Goal: Find specific page/section: Find specific page/section

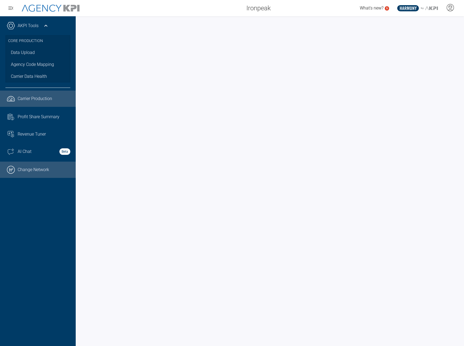
click at [52, 173] on link ".cls-1{fill:none;stroke:#000;stroke-linecap:round;stroke-linejoin:round;stroke-…" at bounding box center [38, 170] width 76 height 16
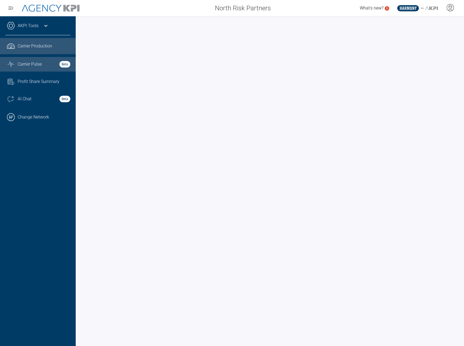
click at [34, 65] on span "Carrier Pulse" at bounding box center [30, 64] width 24 height 7
click at [31, 44] on span "Carrier Production" at bounding box center [35, 46] width 34 height 7
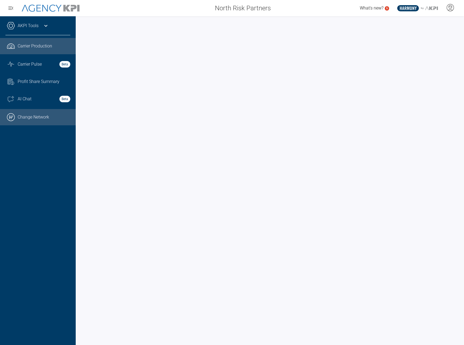
click at [41, 116] on link ".cls-1{fill:none;stroke:#000;stroke-linecap:round;stroke-linejoin:round;stroke-…" at bounding box center [38, 117] width 76 height 16
